Goal: Download file/media

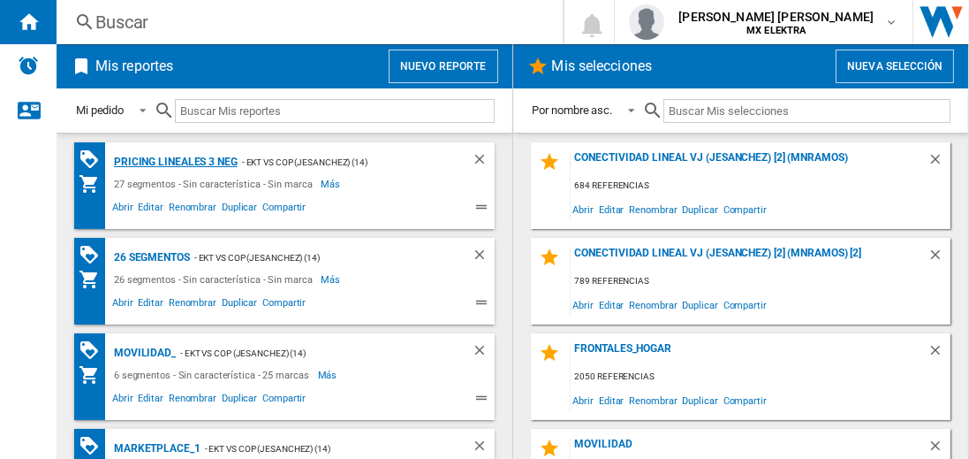
click at [175, 161] on div "Pricing lineales 3 neg" at bounding box center [174, 162] width 128 height 22
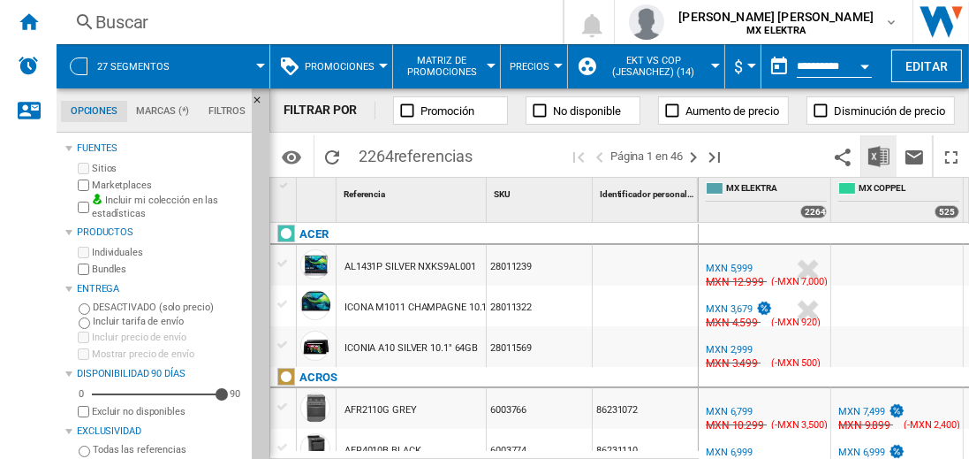
click at [880, 156] on img "Descargar en Excel" at bounding box center [879, 156] width 21 height 21
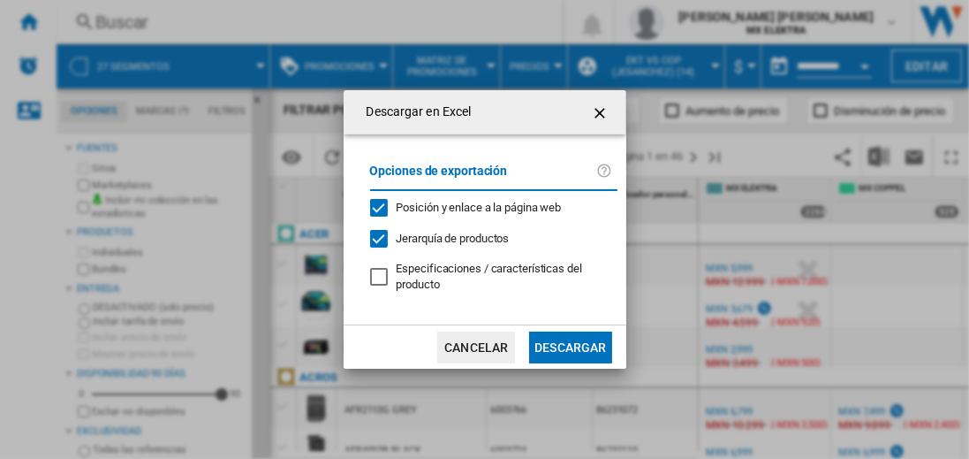
click at [570, 345] on button "Descargar" at bounding box center [570, 347] width 82 height 32
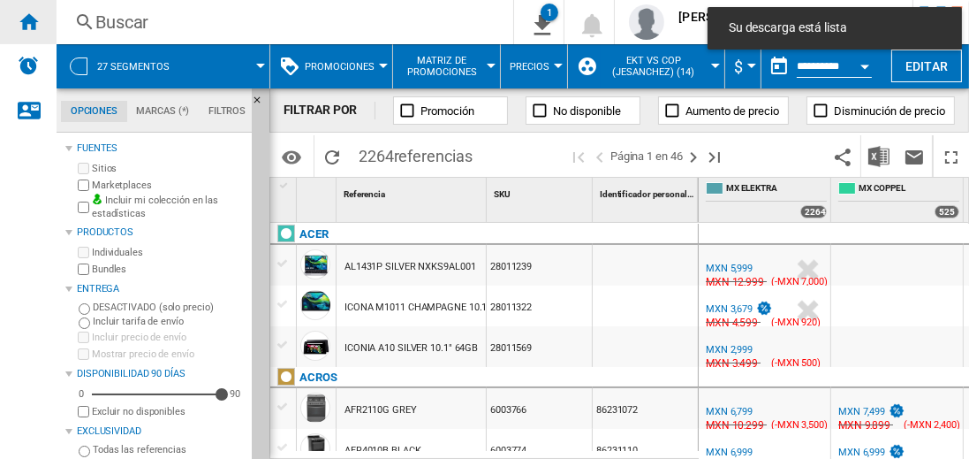
click at [28, 21] on ng-md-icon "Inicio" at bounding box center [28, 21] width 21 height 21
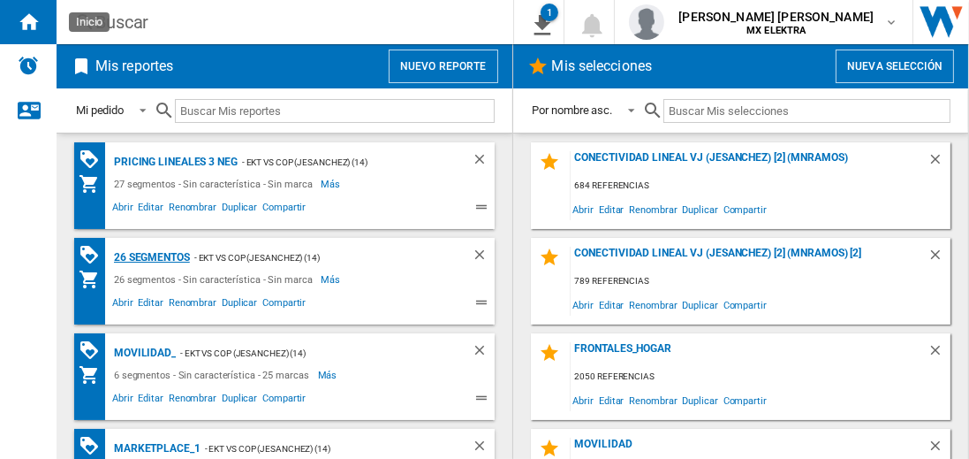
click at [153, 255] on div "26 segmentos" at bounding box center [150, 258] width 80 height 22
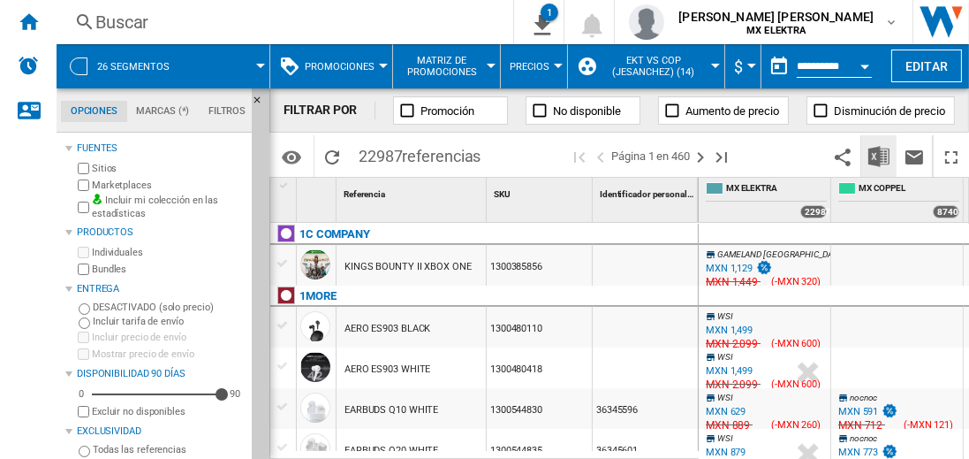
click at [880, 156] on img "Descargar en Excel" at bounding box center [879, 156] width 21 height 21
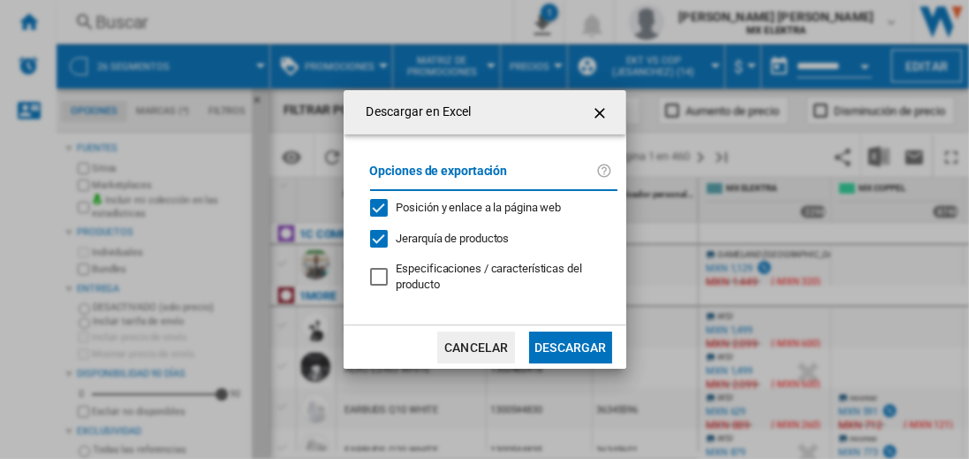
click at [570, 345] on button "Descargar" at bounding box center [570, 347] width 82 height 32
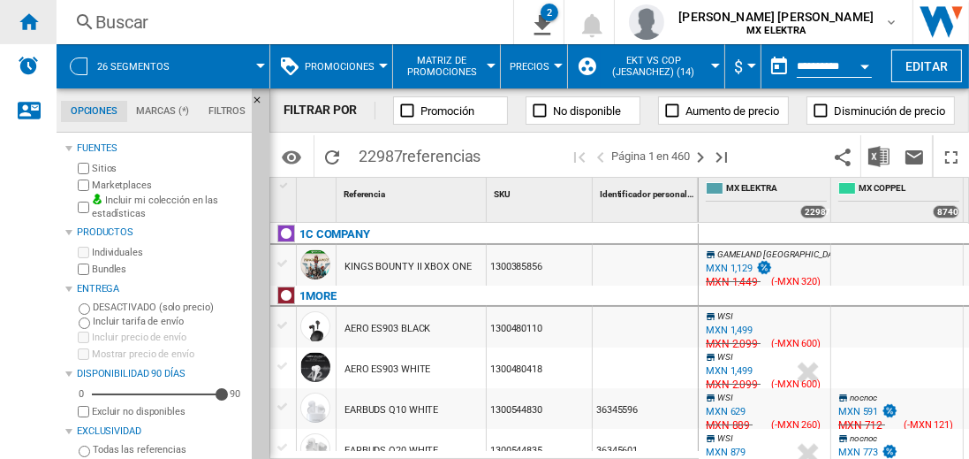
click at [28, 21] on ng-md-icon "Inicio" at bounding box center [28, 21] width 21 height 21
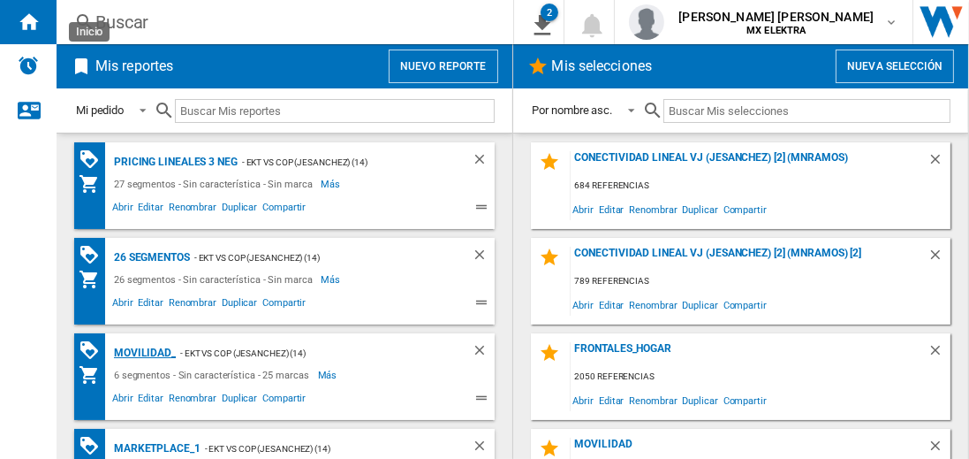
click at [141, 351] on div "MOVILIDAD_" at bounding box center [143, 353] width 66 height 22
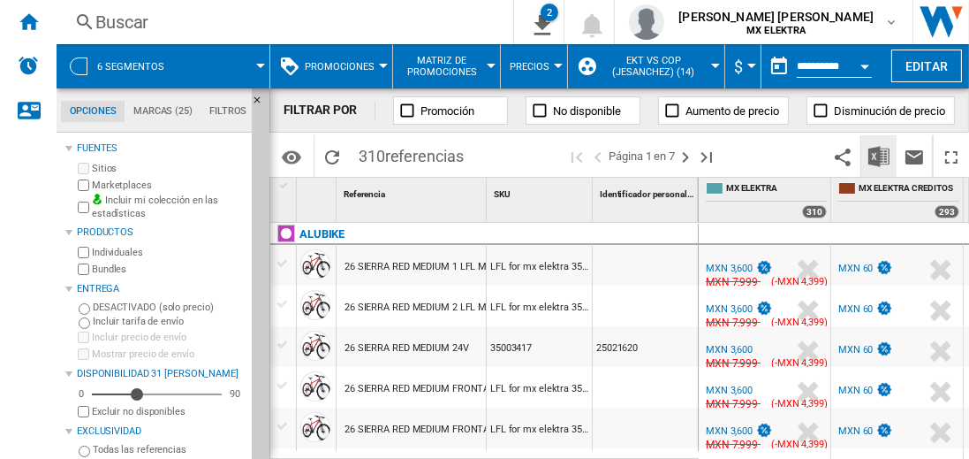
click at [880, 156] on img "Descargar en Excel" at bounding box center [879, 156] width 21 height 21
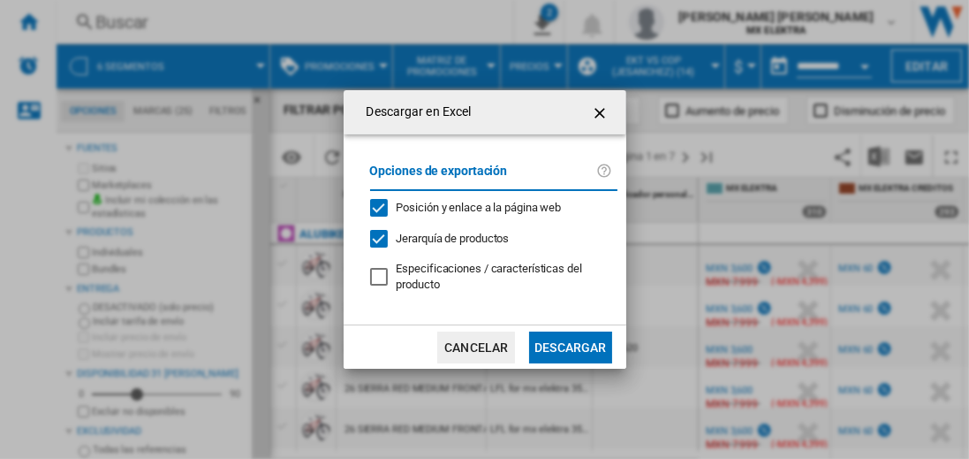
click at [570, 345] on button "Descargar" at bounding box center [570, 347] width 82 height 32
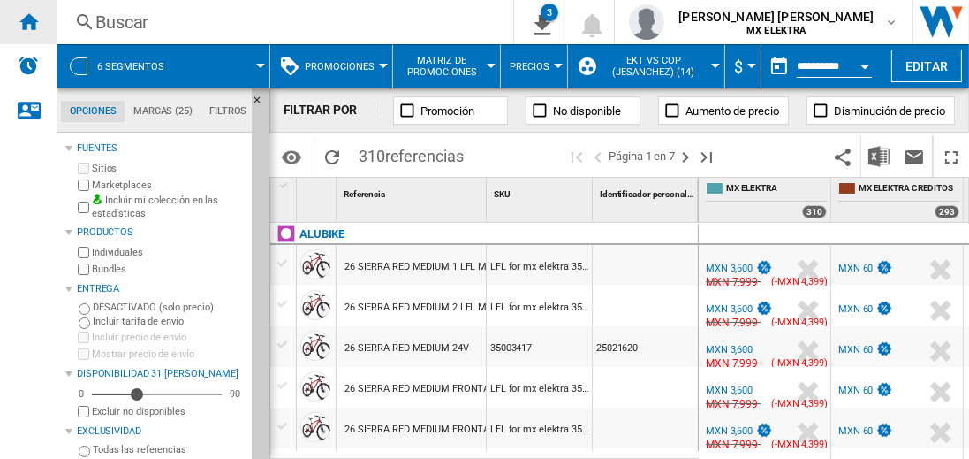
click at [28, 21] on ng-md-icon "Inicio" at bounding box center [28, 21] width 21 height 21
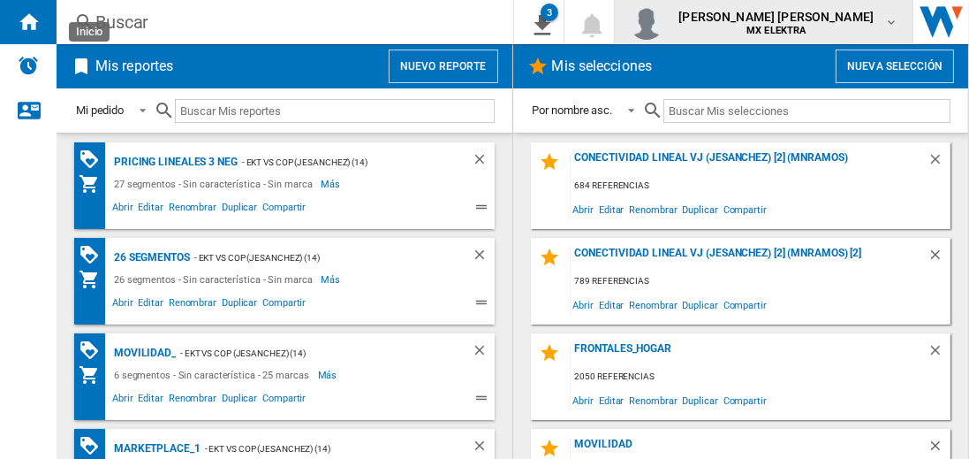
click at [793, 22] on span "juan carlos romero marta" at bounding box center [776, 17] width 195 height 18
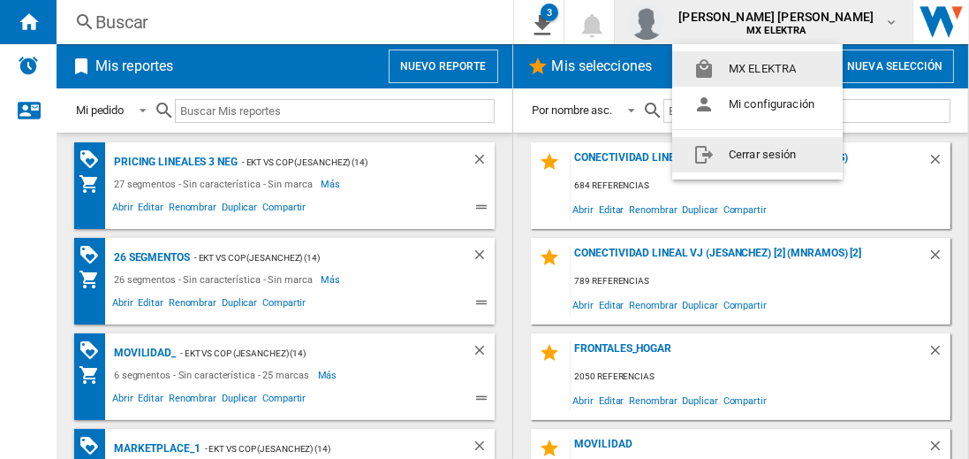
click at [757, 154] on button "Cerrar sesión" at bounding box center [757, 154] width 171 height 35
